Goal: Information Seeking & Learning: Learn about a topic

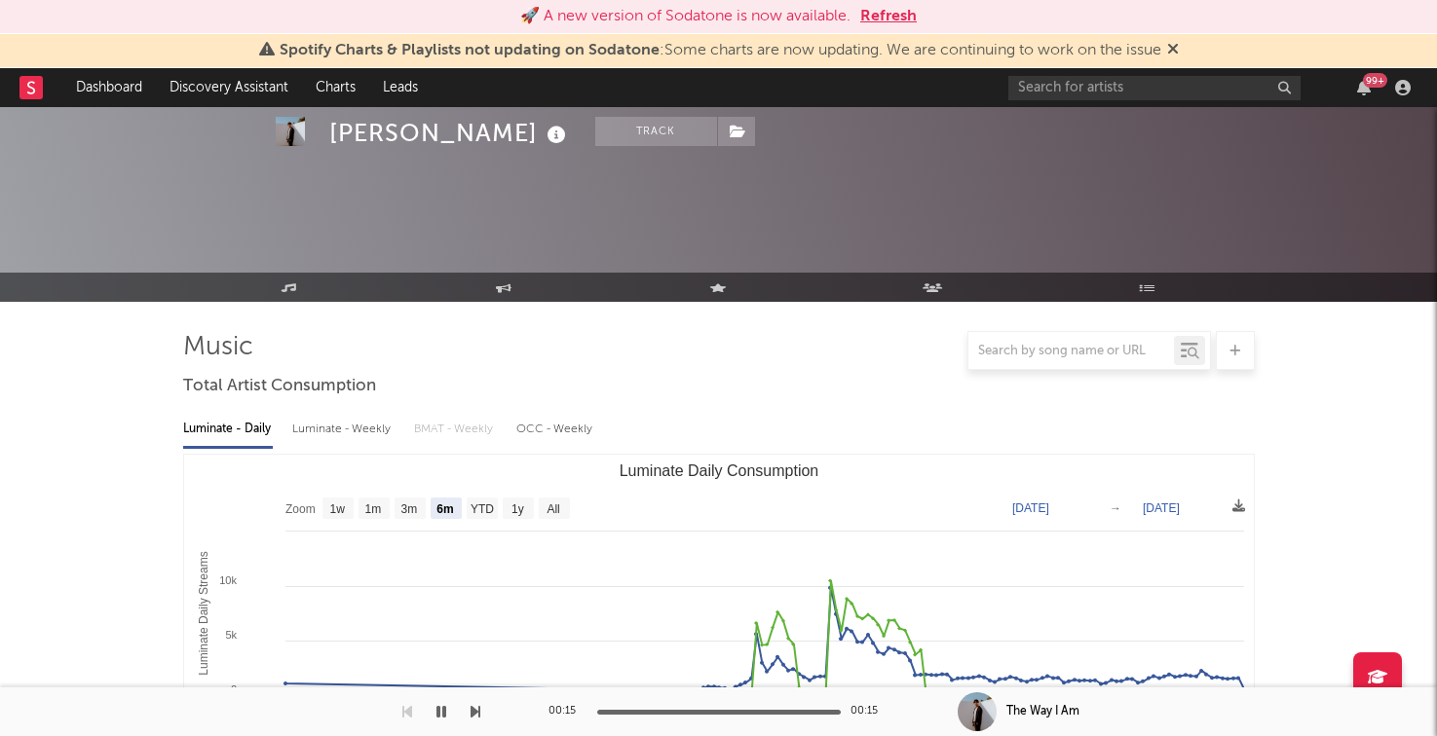
select select "6m"
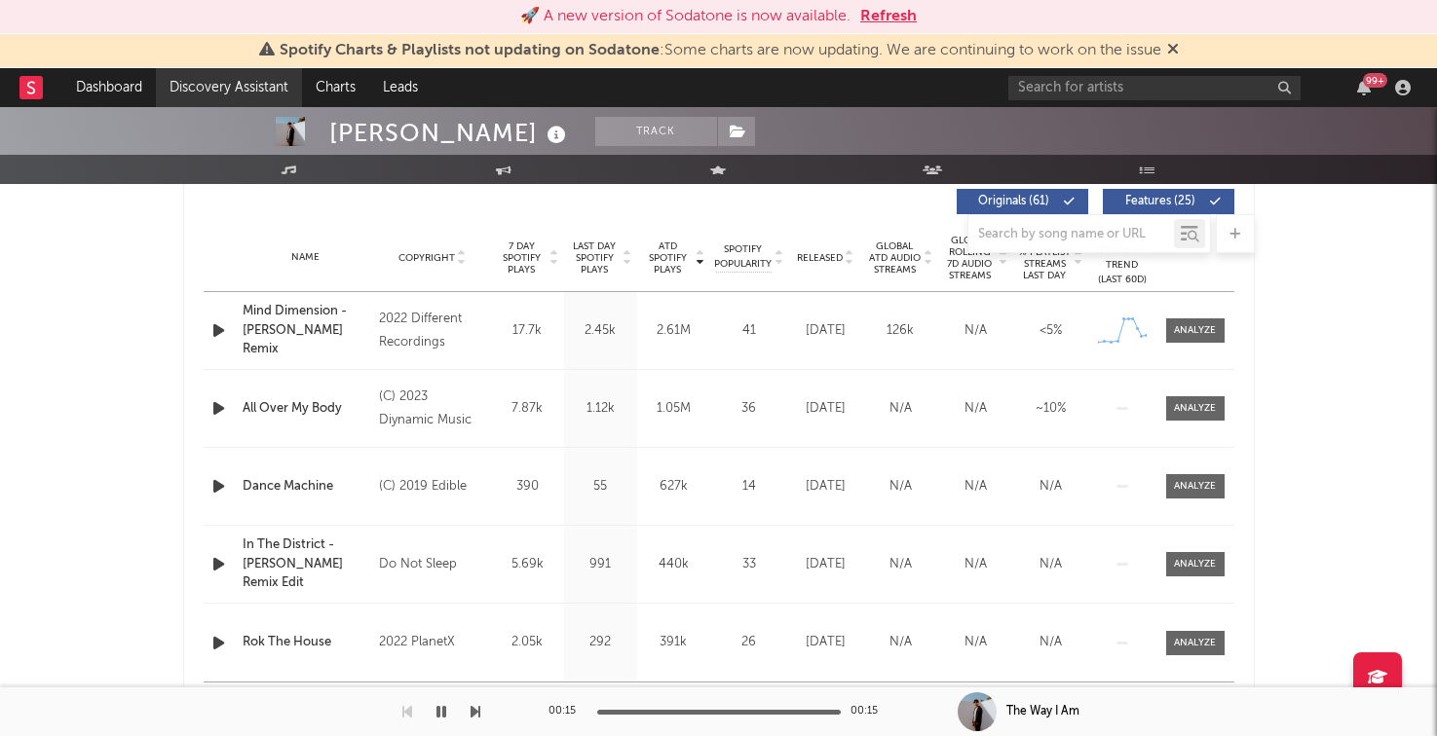
click at [209, 90] on link "Discovery Assistant" at bounding box center [229, 87] width 146 height 39
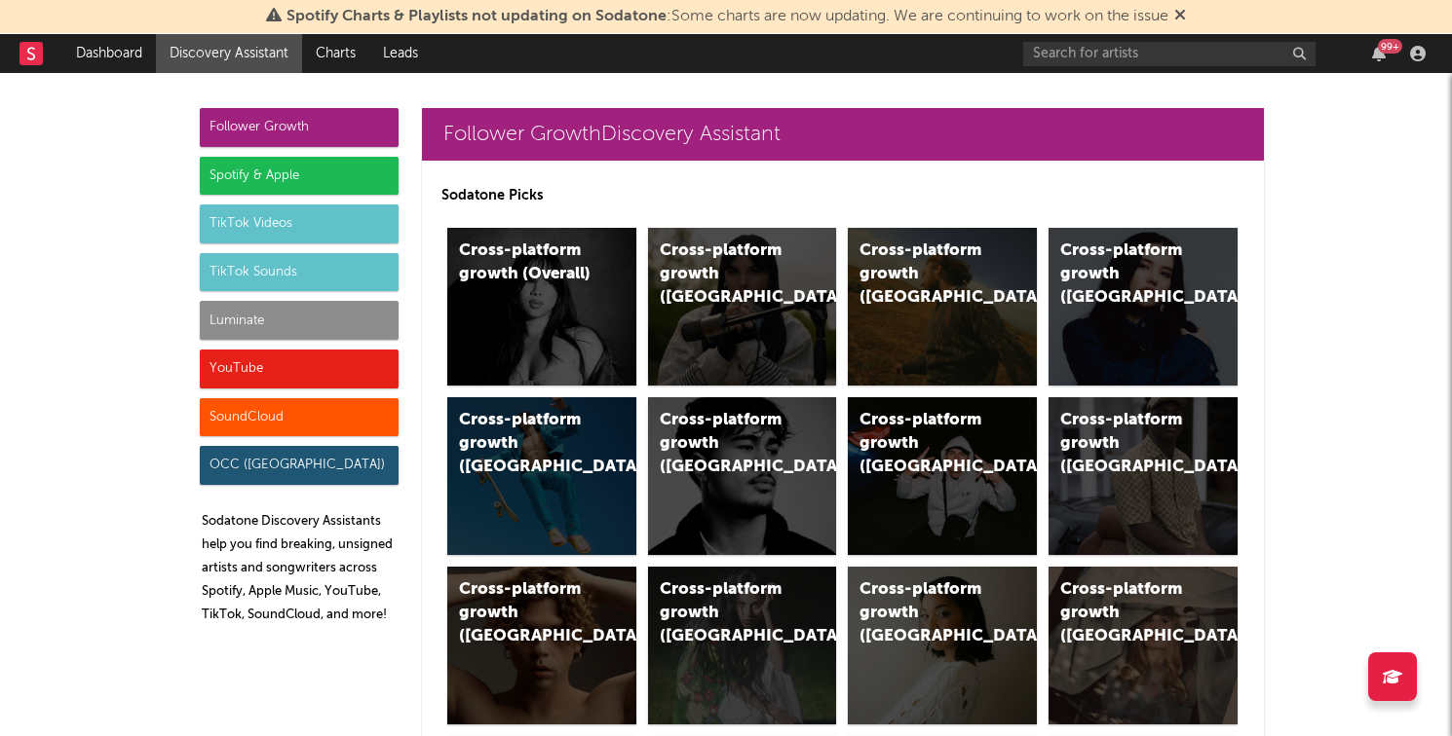
click at [297, 308] on div "Luminate" at bounding box center [299, 320] width 199 height 39
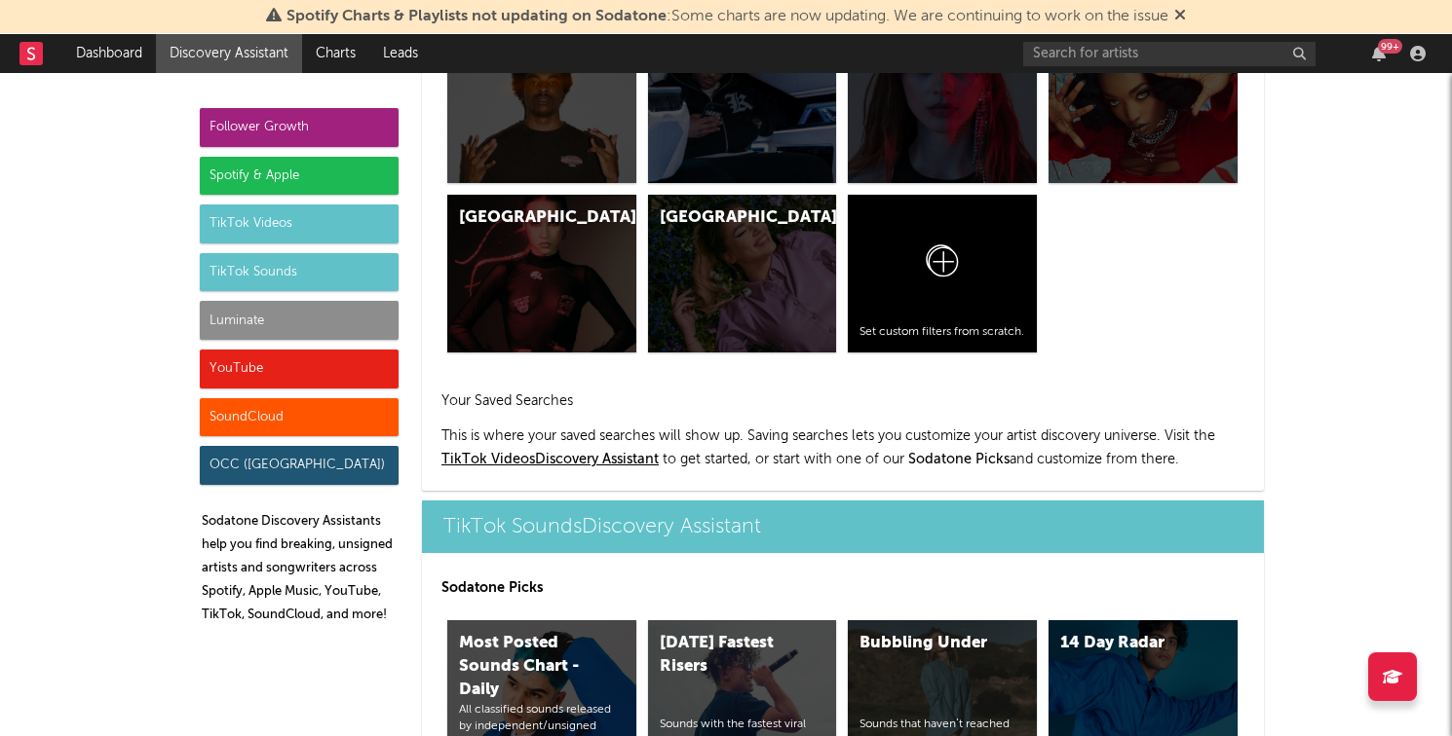
scroll to position [8345, 0]
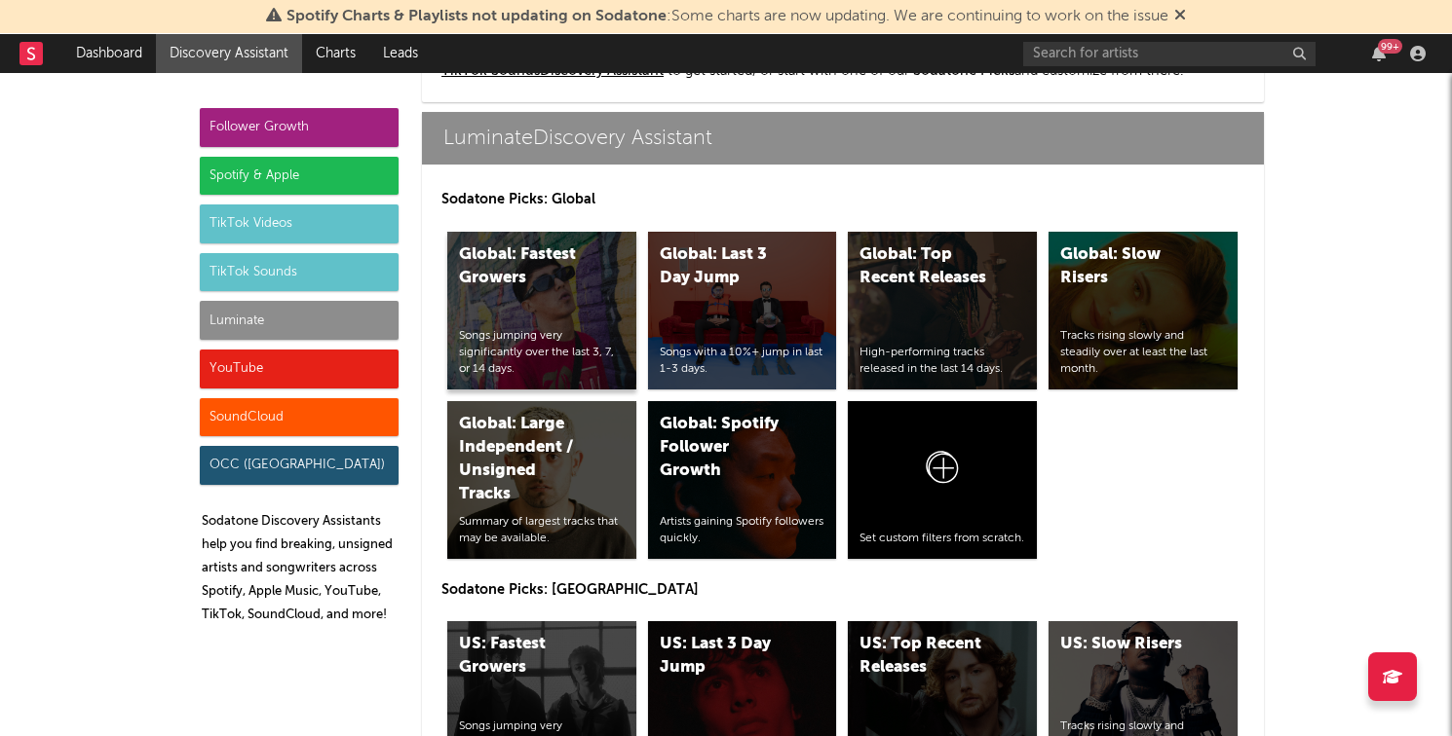
click at [556, 294] on div "Global: Fastest Growers Songs jumping very significantly over the last 3, 7, or…" at bounding box center [541, 311] width 189 height 158
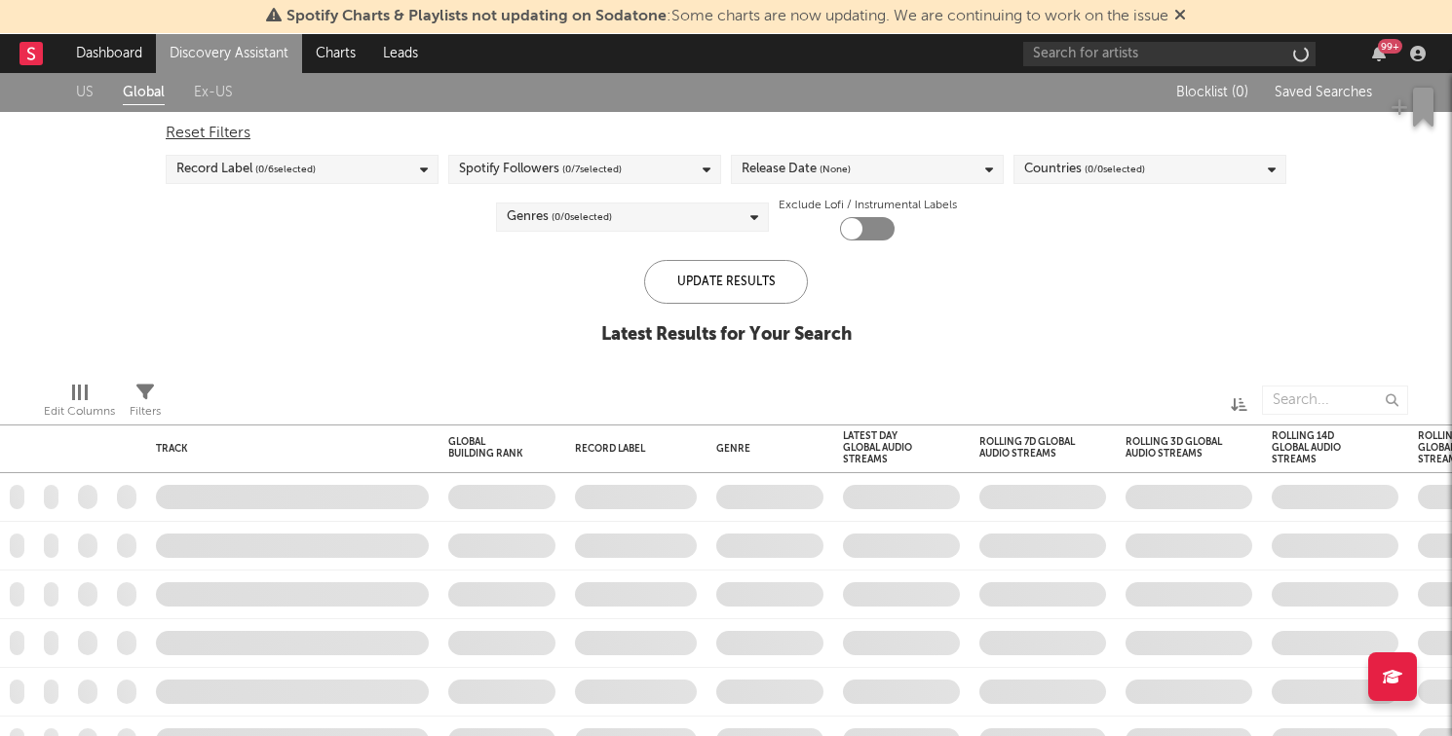
checkbox input "true"
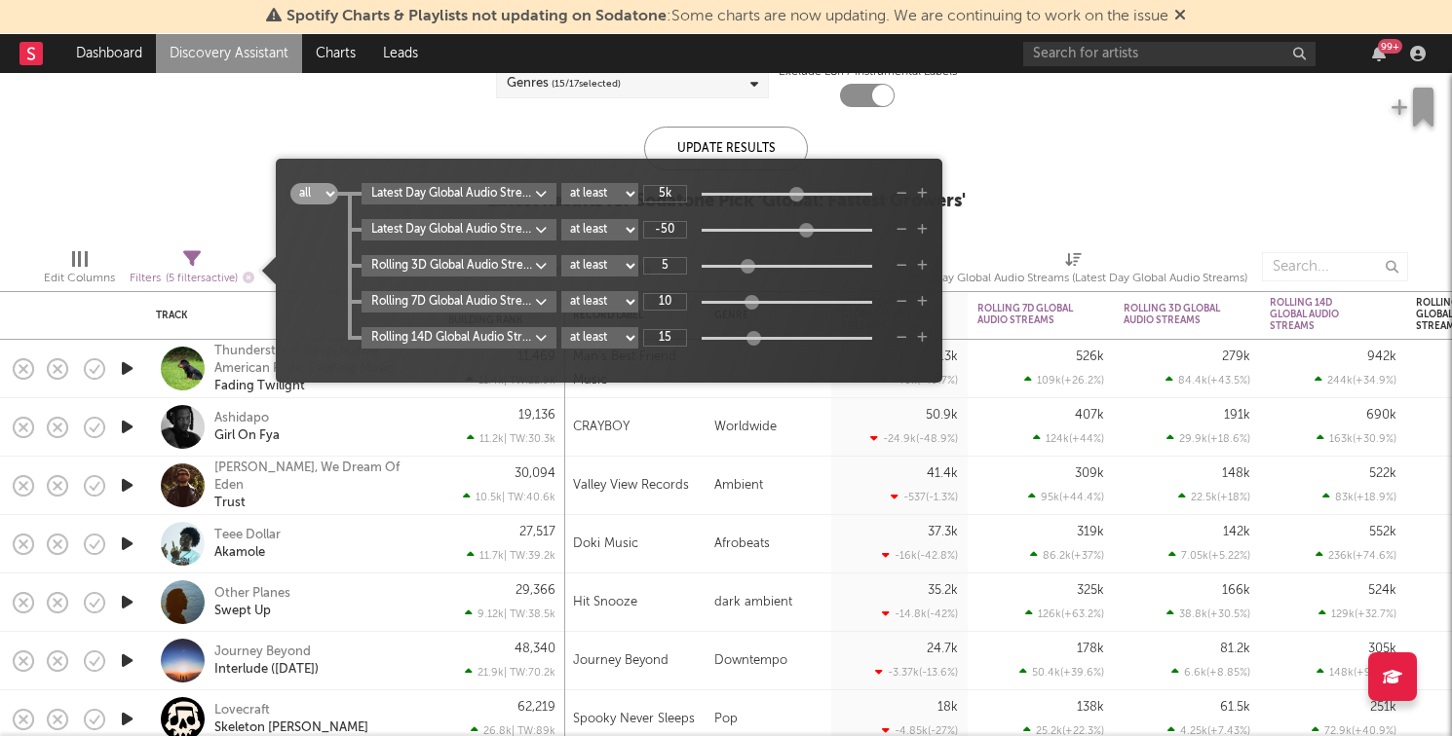
click at [239, 271] on div "Filters ( 5 filters active)" at bounding box center [192, 279] width 125 height 24
click at [245, 273] on icon "button" at bounding box center [249, 278] width 12 height 12
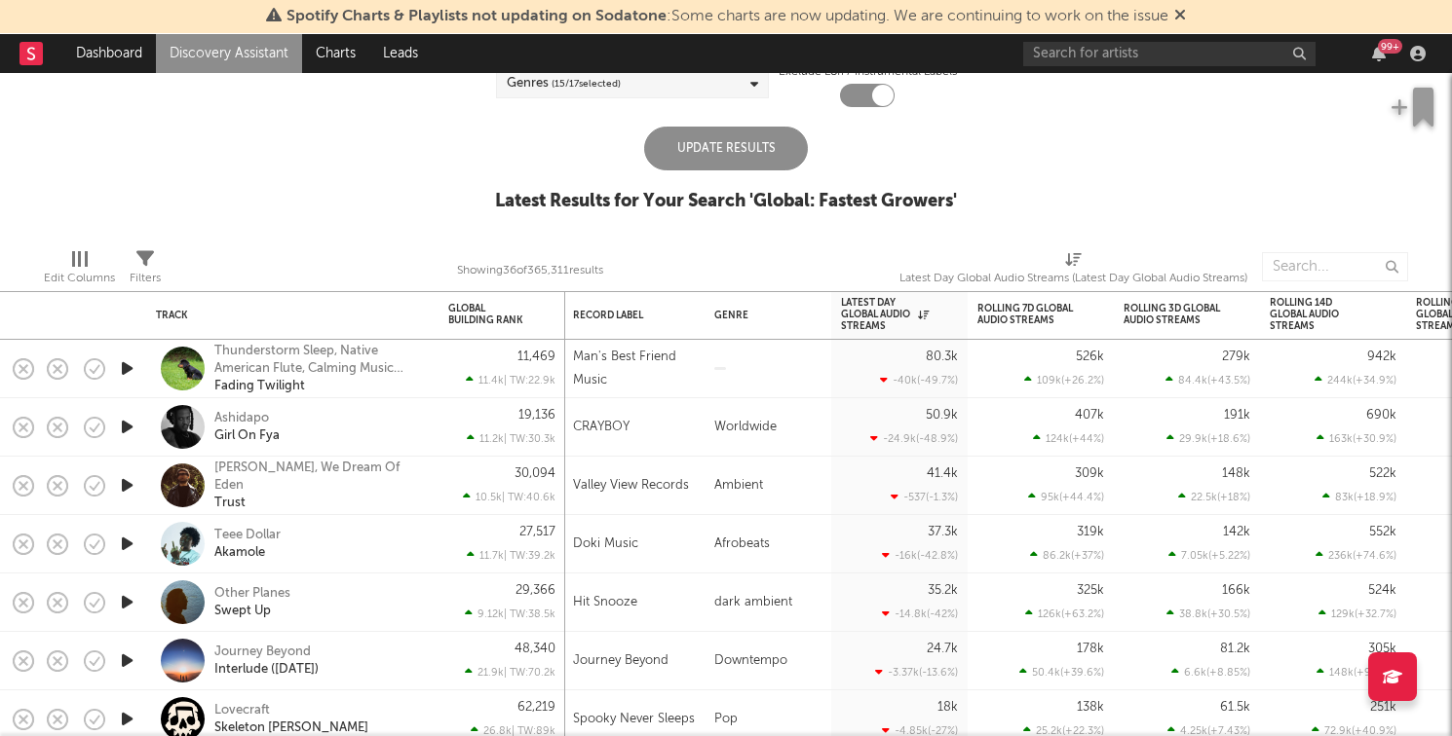
click at [716, 129] on div "Update Results" at bounding box center [726, 149] width 164 height 44
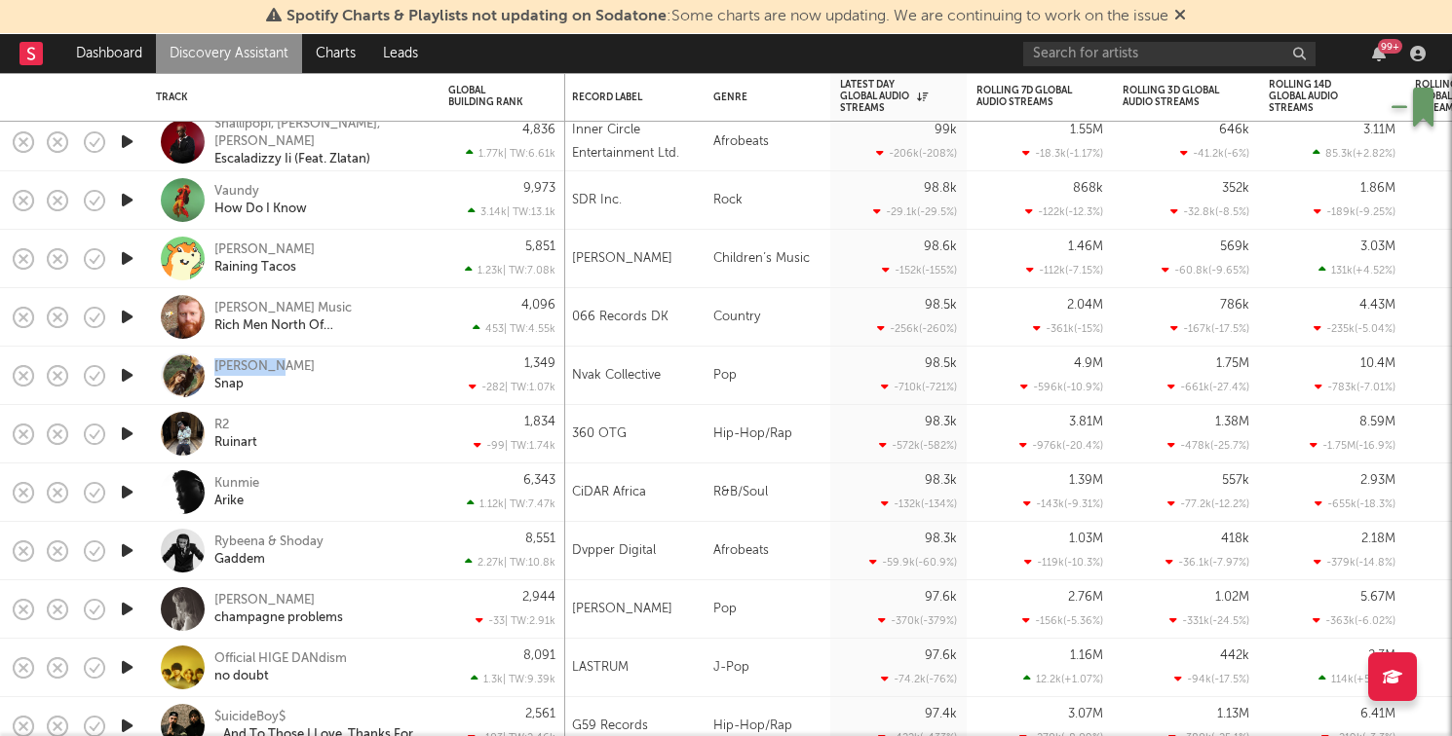
drag, startPoint x: 289, startPoint y: 369, endPoint x: 212, endPoint y: 357, distance: 78.0
click at [212, 357] on div "[PERSON_NAME]" at bounding box center [292, 375] width 273 height 57
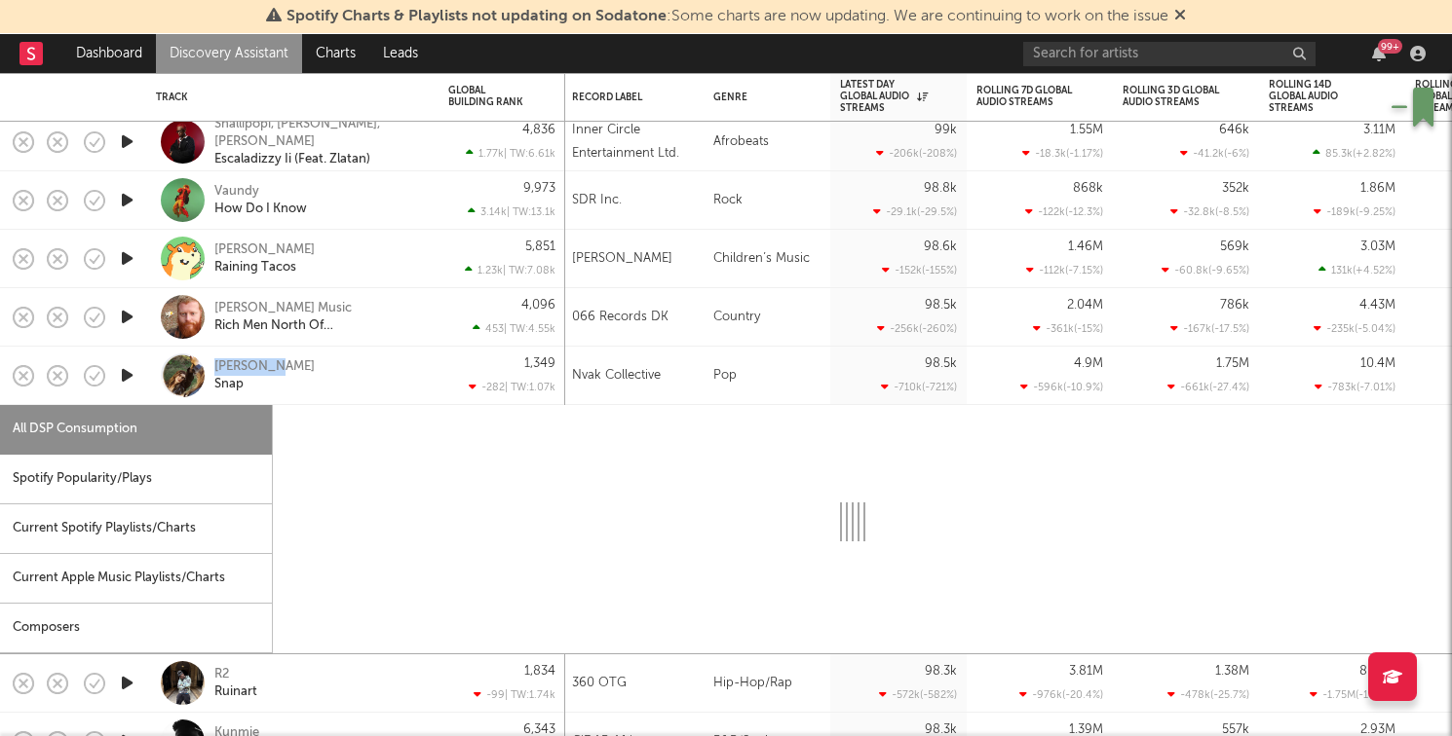
copy div "[PERSON_NAME]"
select select "6m"
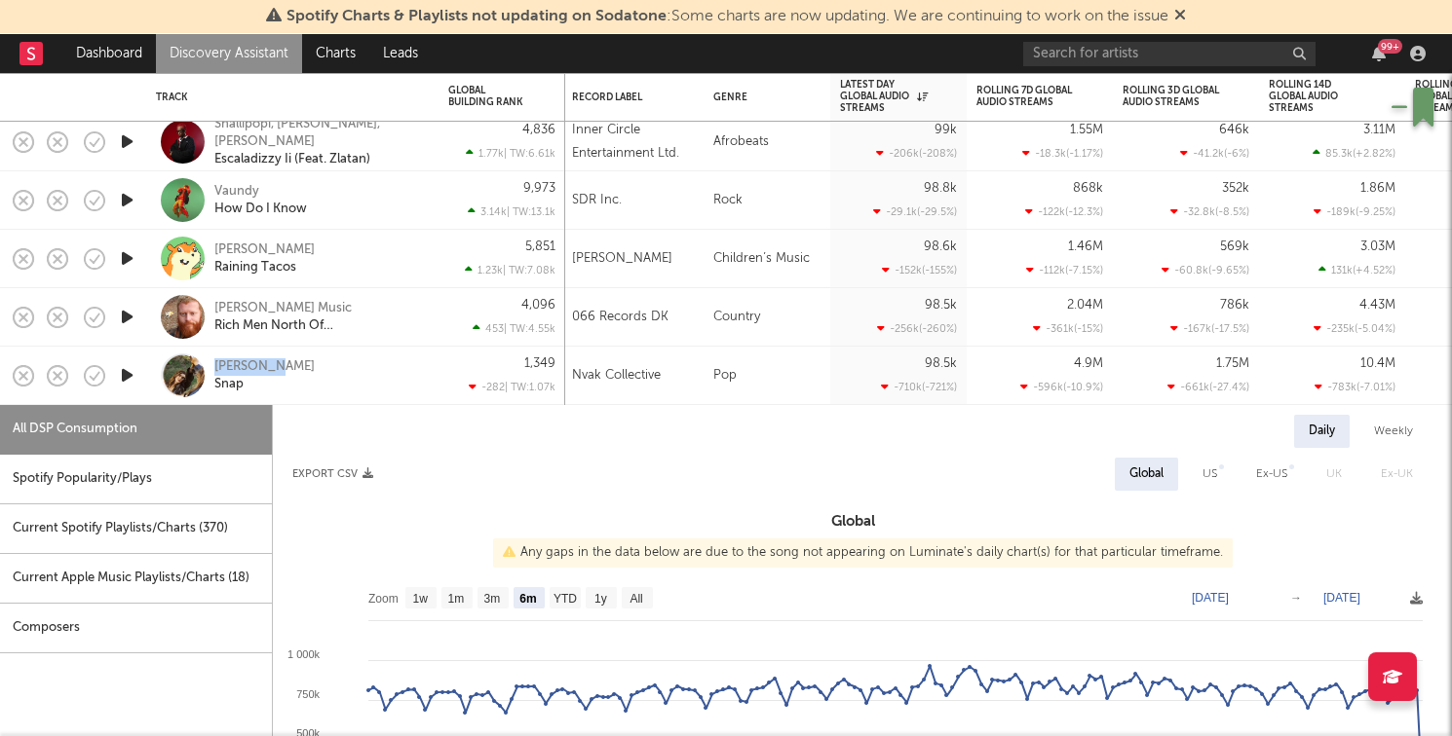
click at [132, 378] on icon "button" at bounding box center [127, 375] width 20 height 24
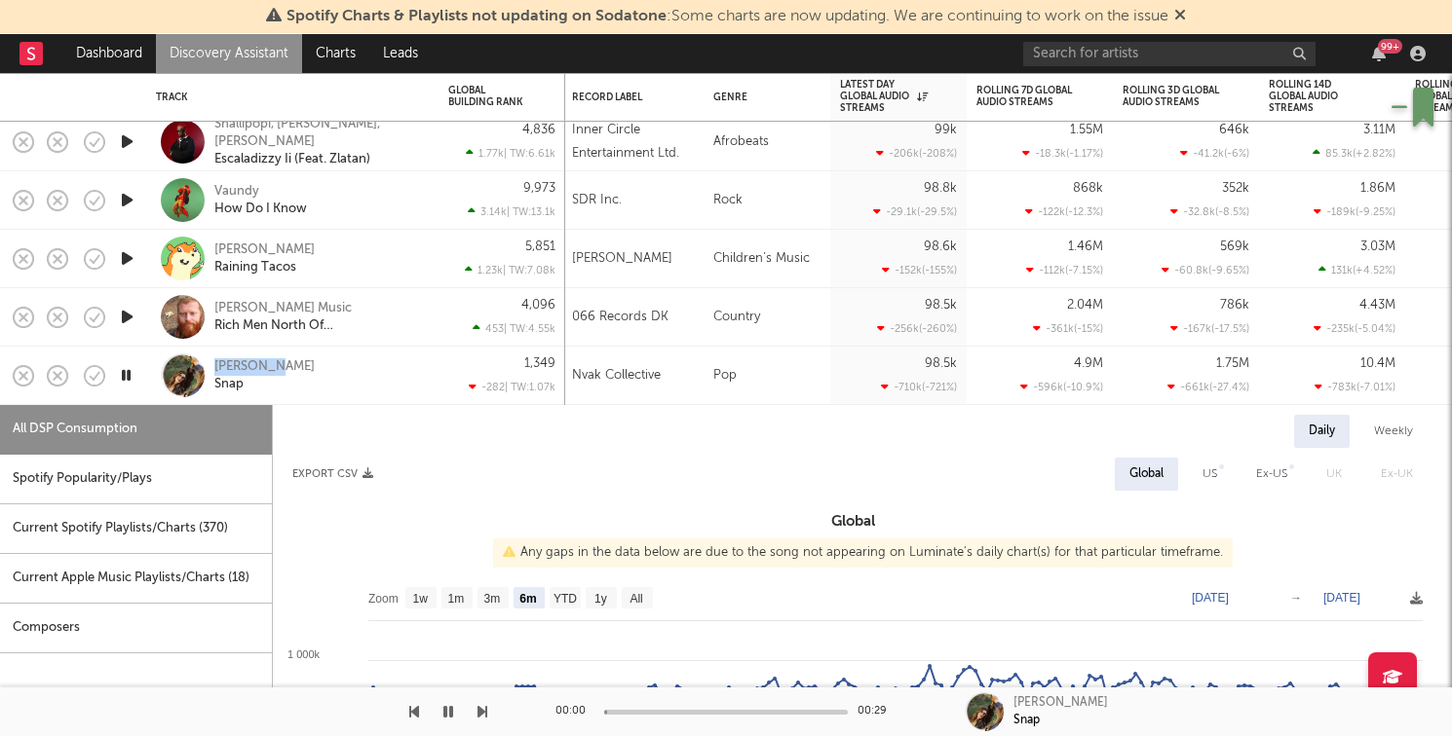
click at [132, 378] on icon "button" at bounding box center [126, 375] width 19 height 24
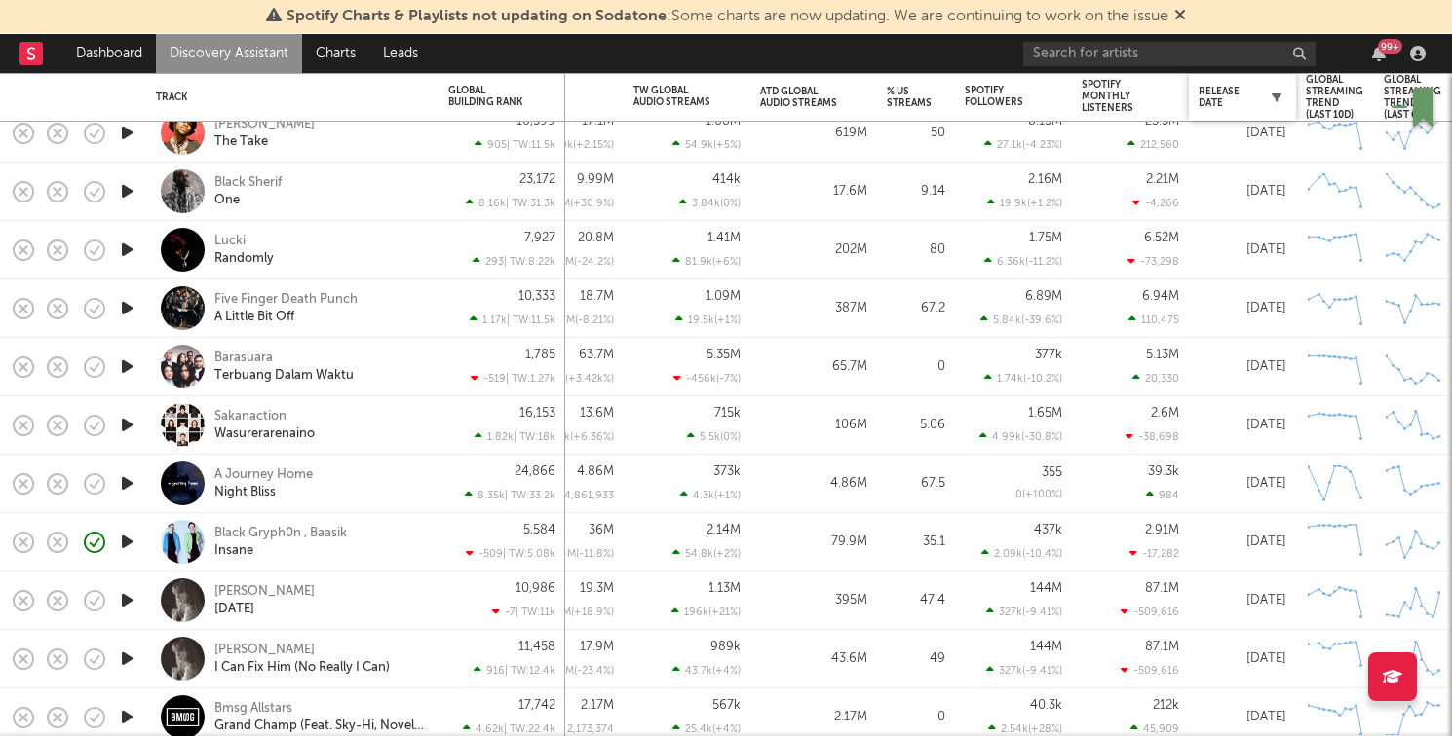
click at [1283, 94] on button "button" at bounding box center [1275, 97] width 19 height 19
click at [1274, 94] on icon "button" at bounding box center [1276, 98] width 10 height 10
click at [1222, 92] on div "Release Date" at bounding box center [1227, 97] width 58 height 23
